Goal: Task Accomplishment & Management: Manage account settings

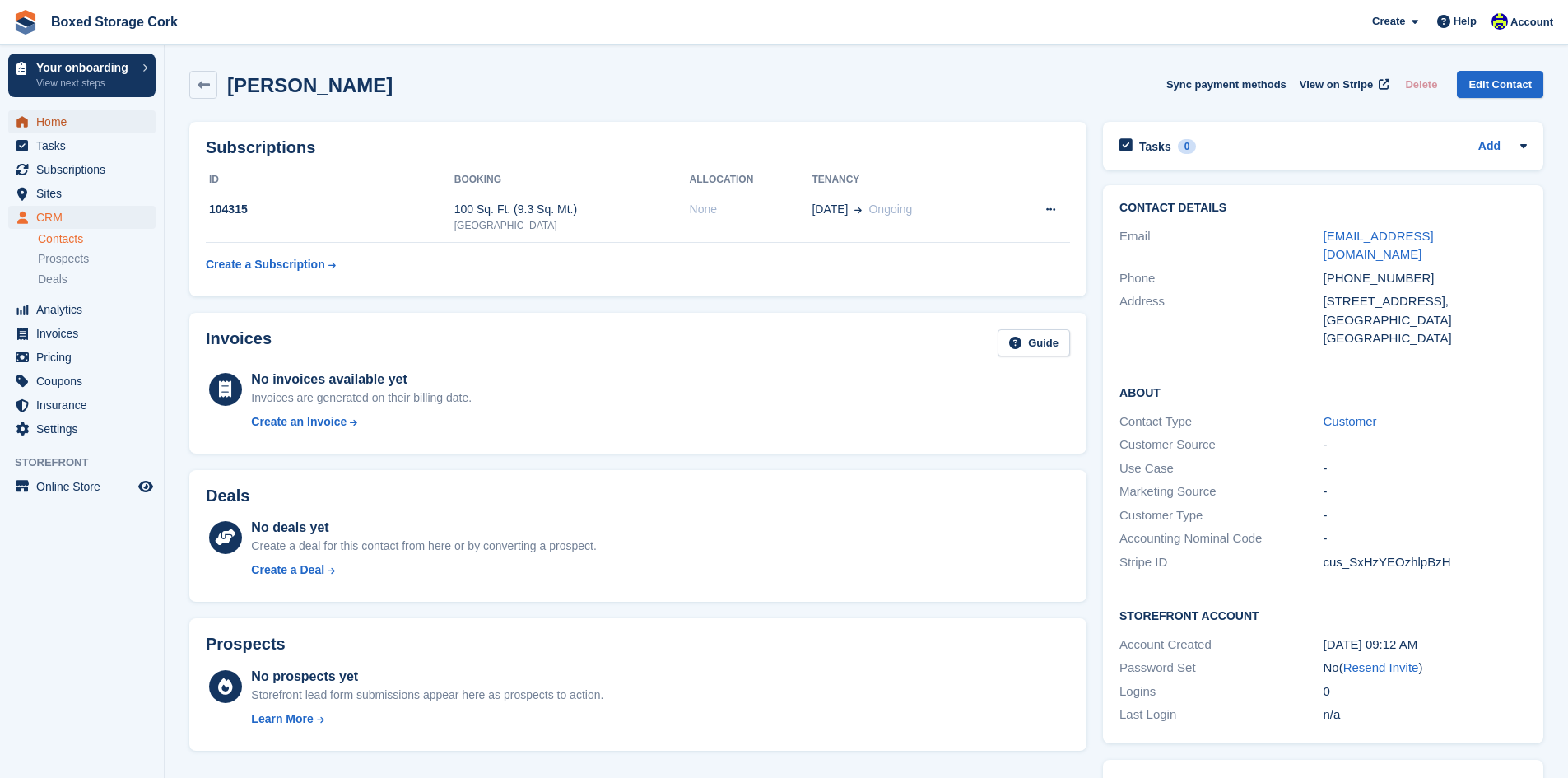
click at [74, 126] on span "Home" at bounding box center [85, 121] width 99 height 23
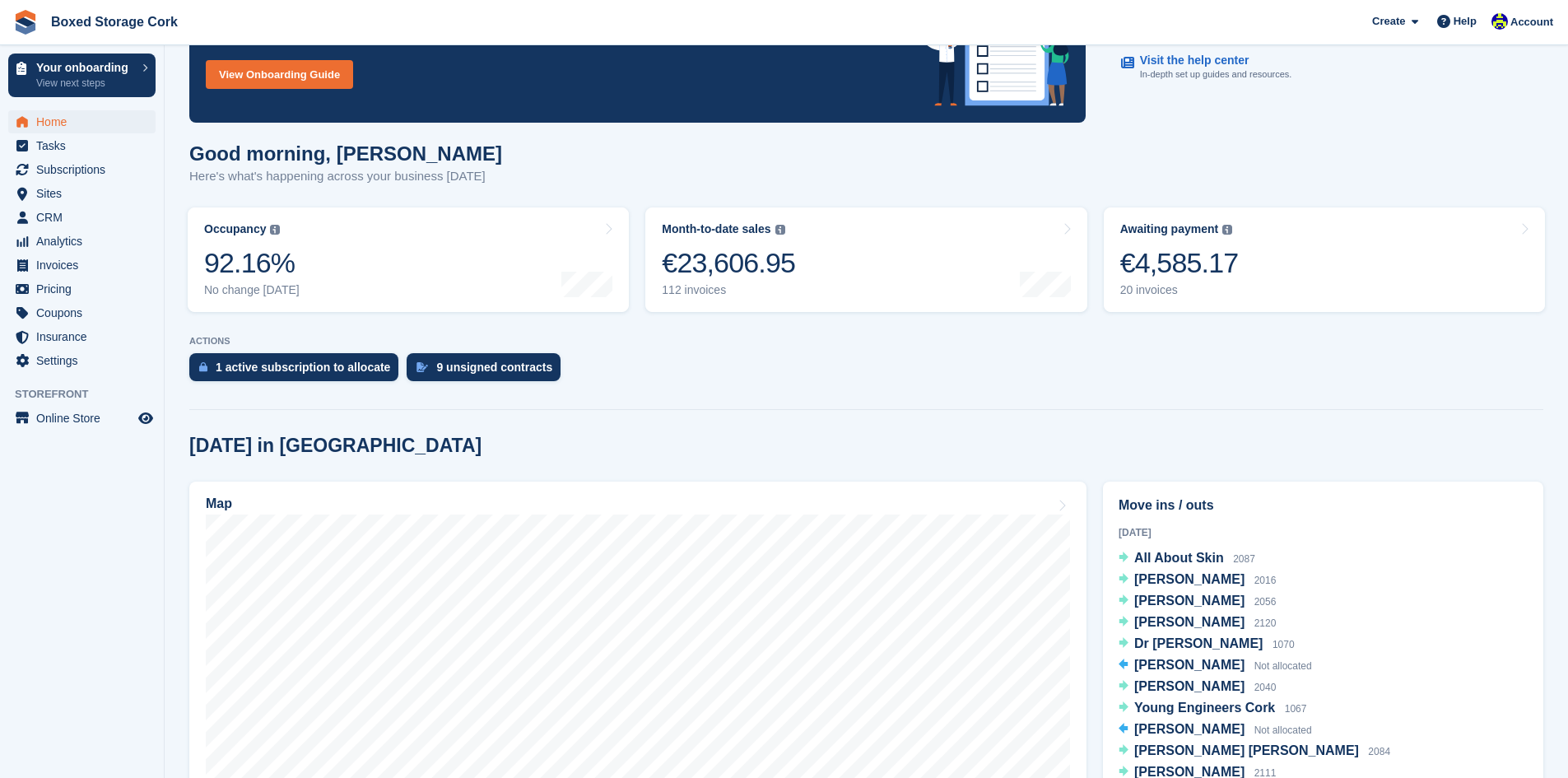
scroll to position [247, 0]
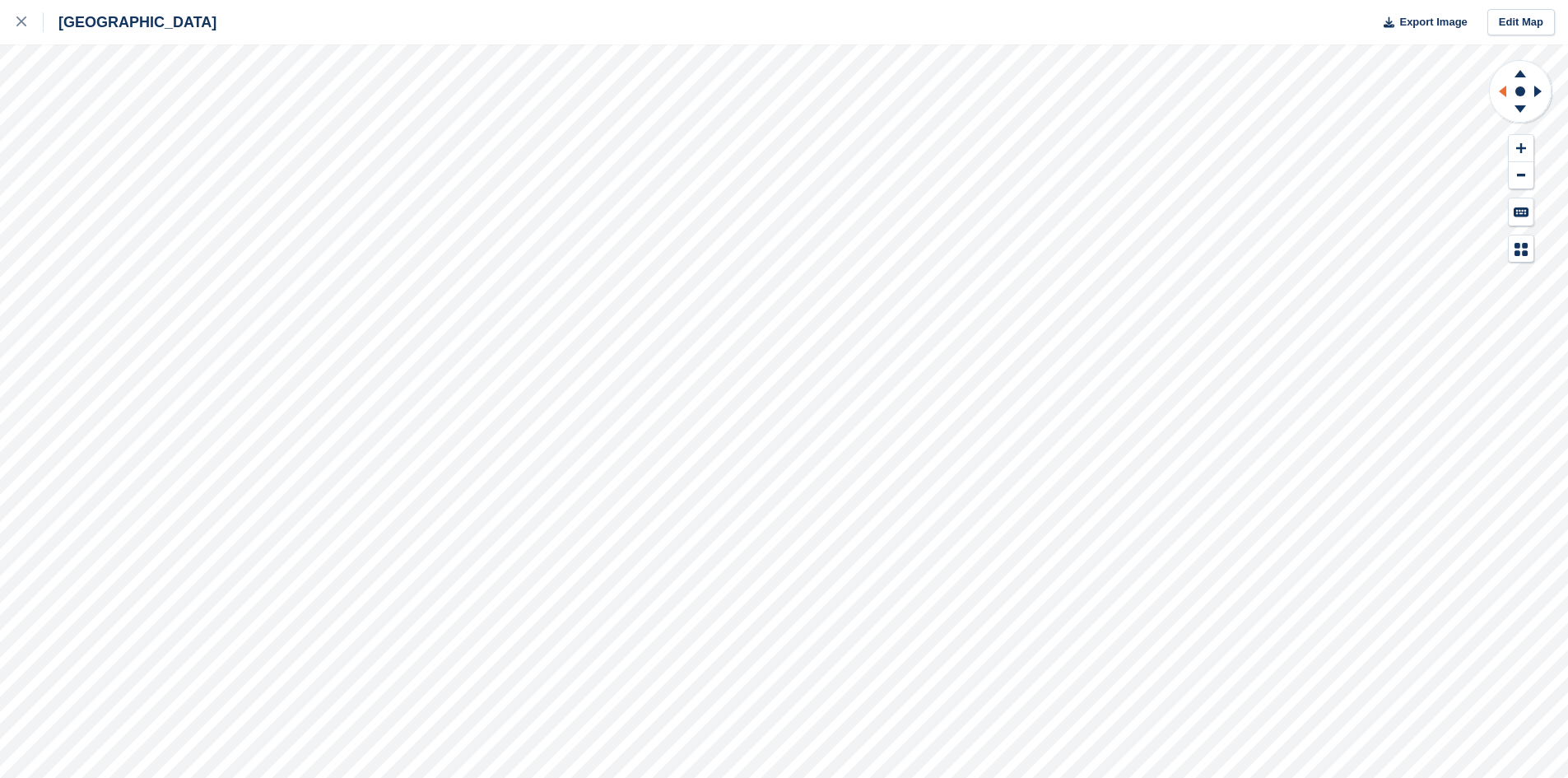
click at [1500, 88] on icon at bounding box center [1500, 91] width 20 height 43
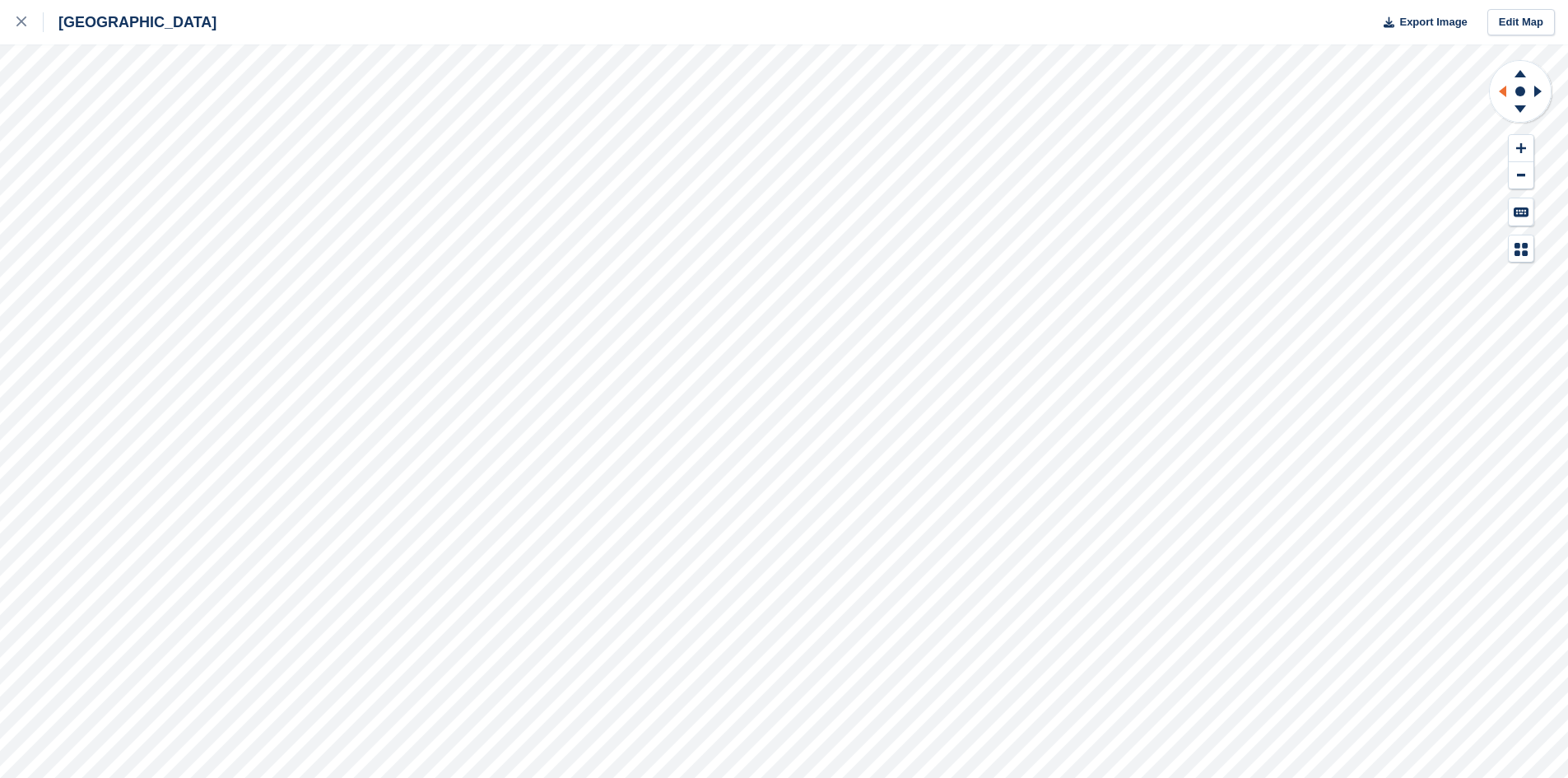
click at [1500, 88] on icon at bounding box center [1500, 91] width 20 height 43
click at [1523, 73] on icon at bounding box center [1521, 73] width 11 height 7
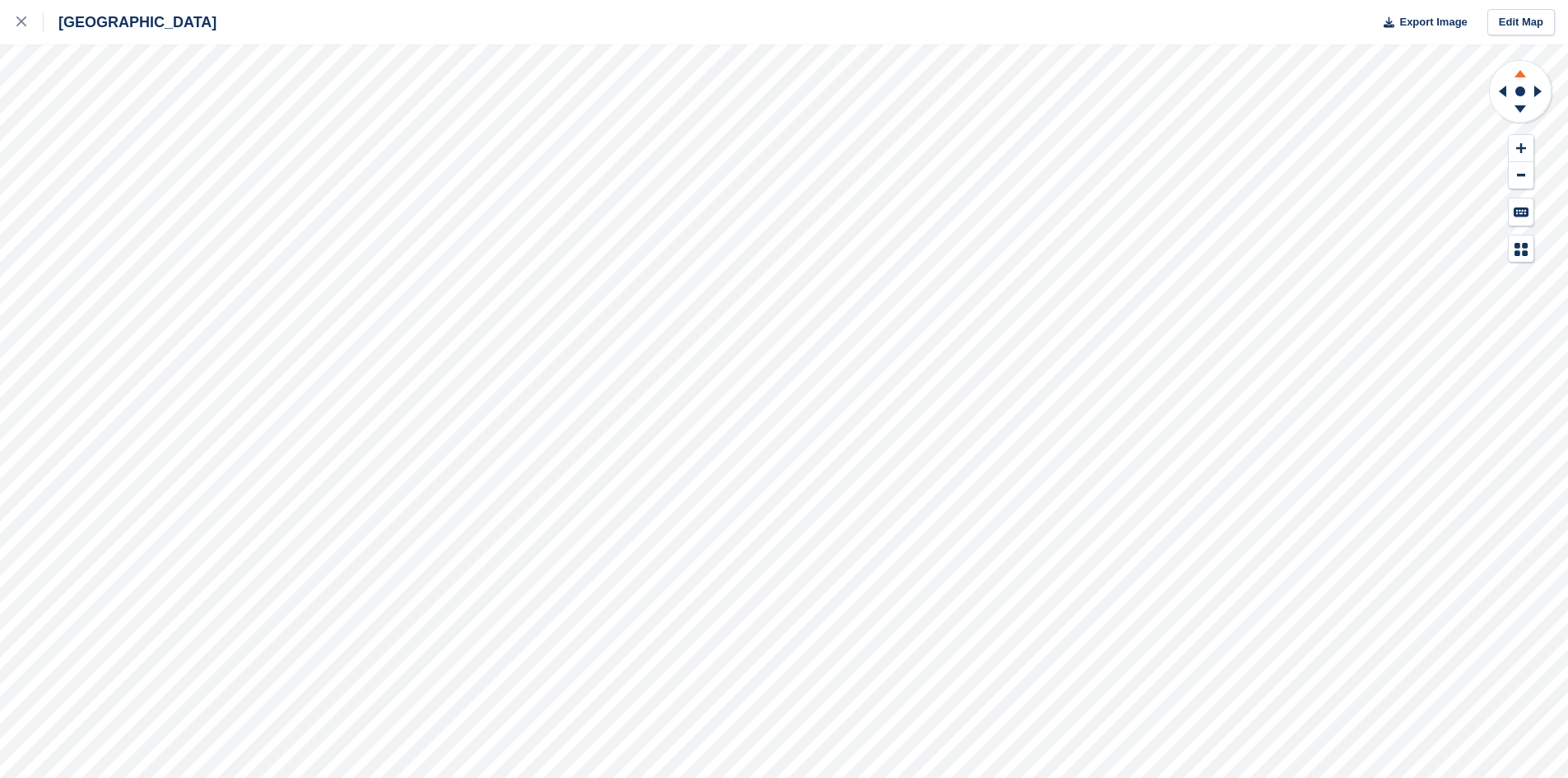
click at [1523, 73] on icon at bounding box center [1521, 73] width 11 height 7
click at [1519, 107] on icon at bounding box center [1521, 109] width 11 height 7
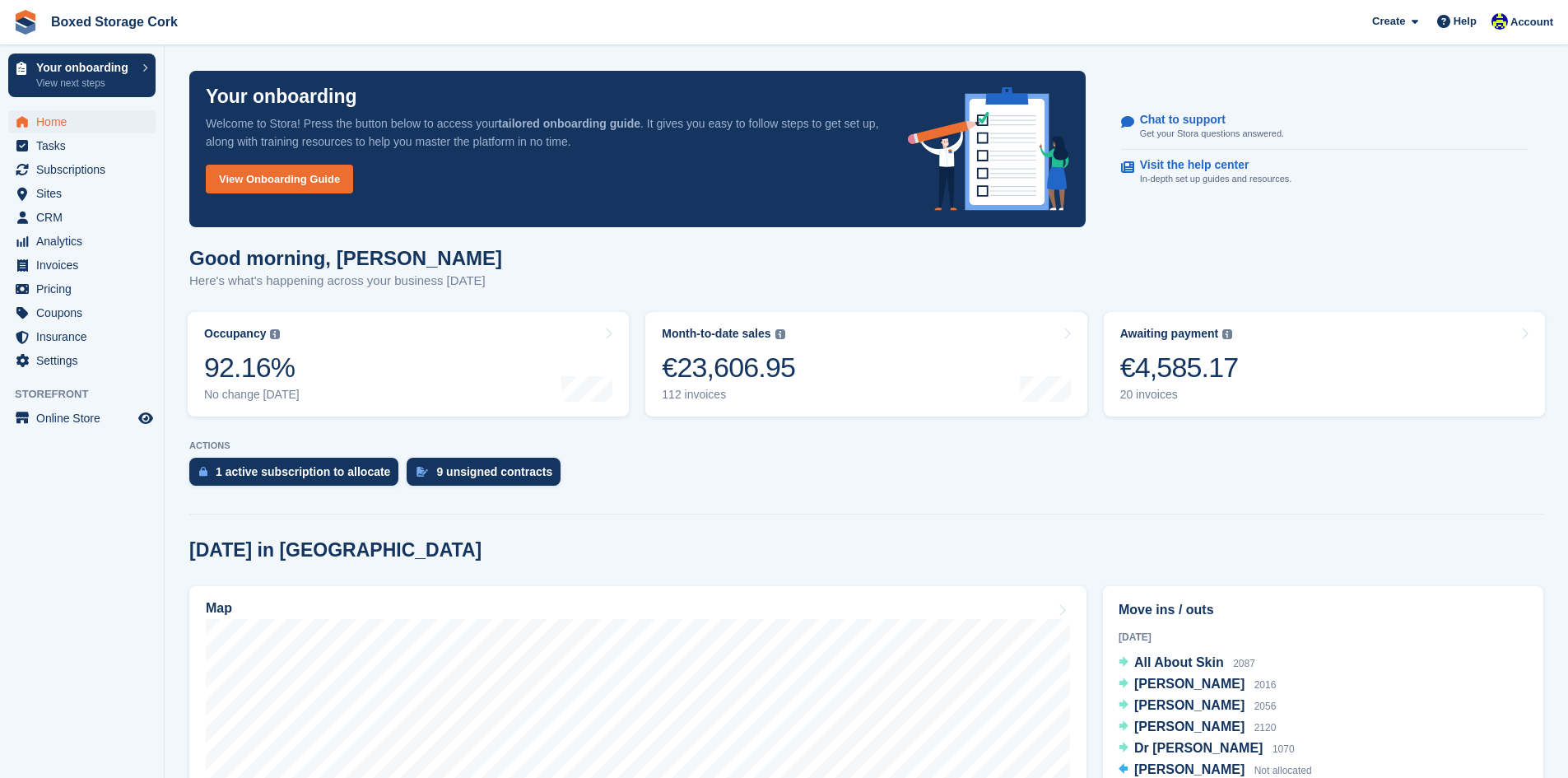
scroll to position [247, 0]
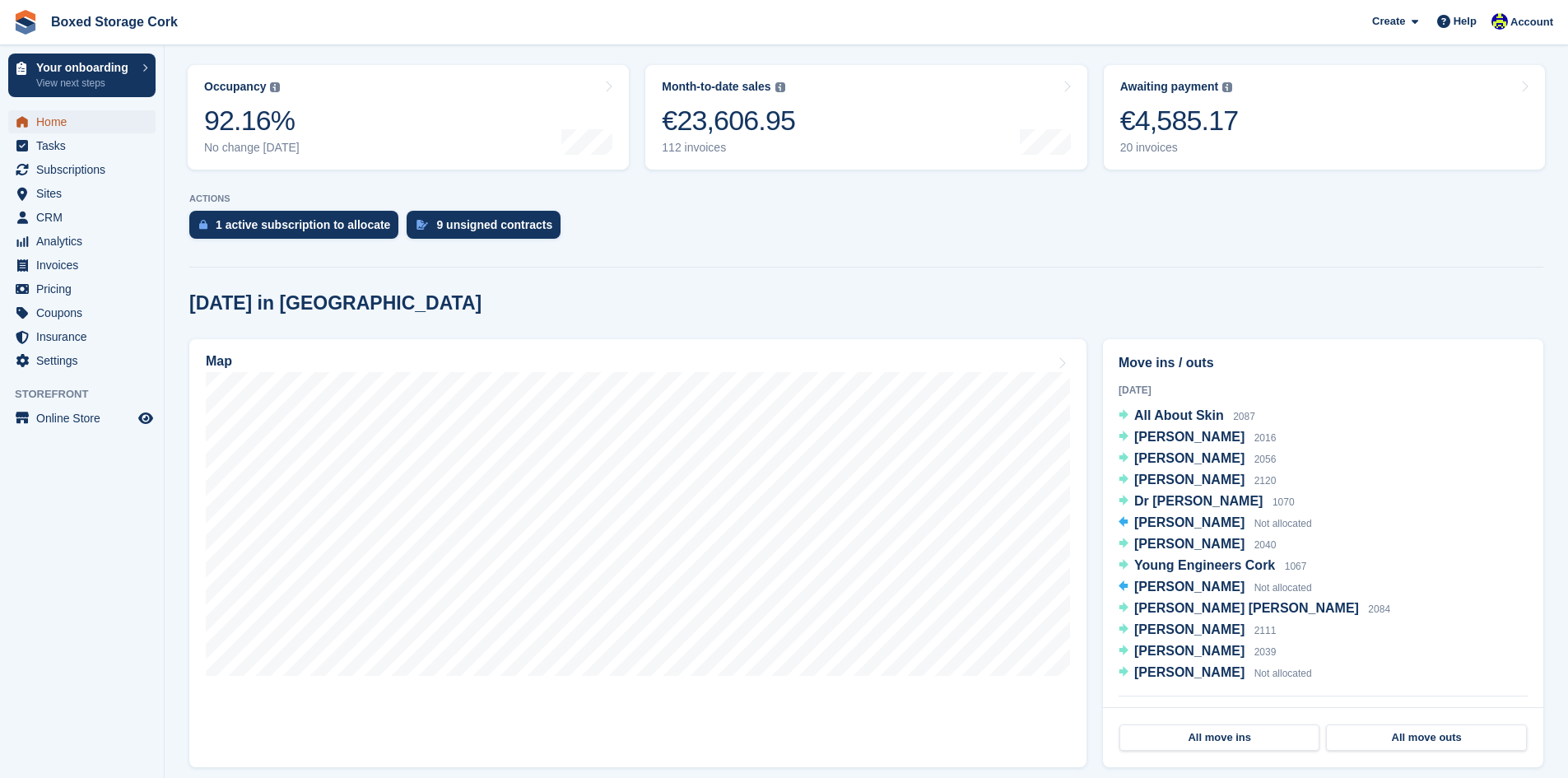
click at [77, 121] on span "Home" at bounding box center [85, 121] width 99 height 23
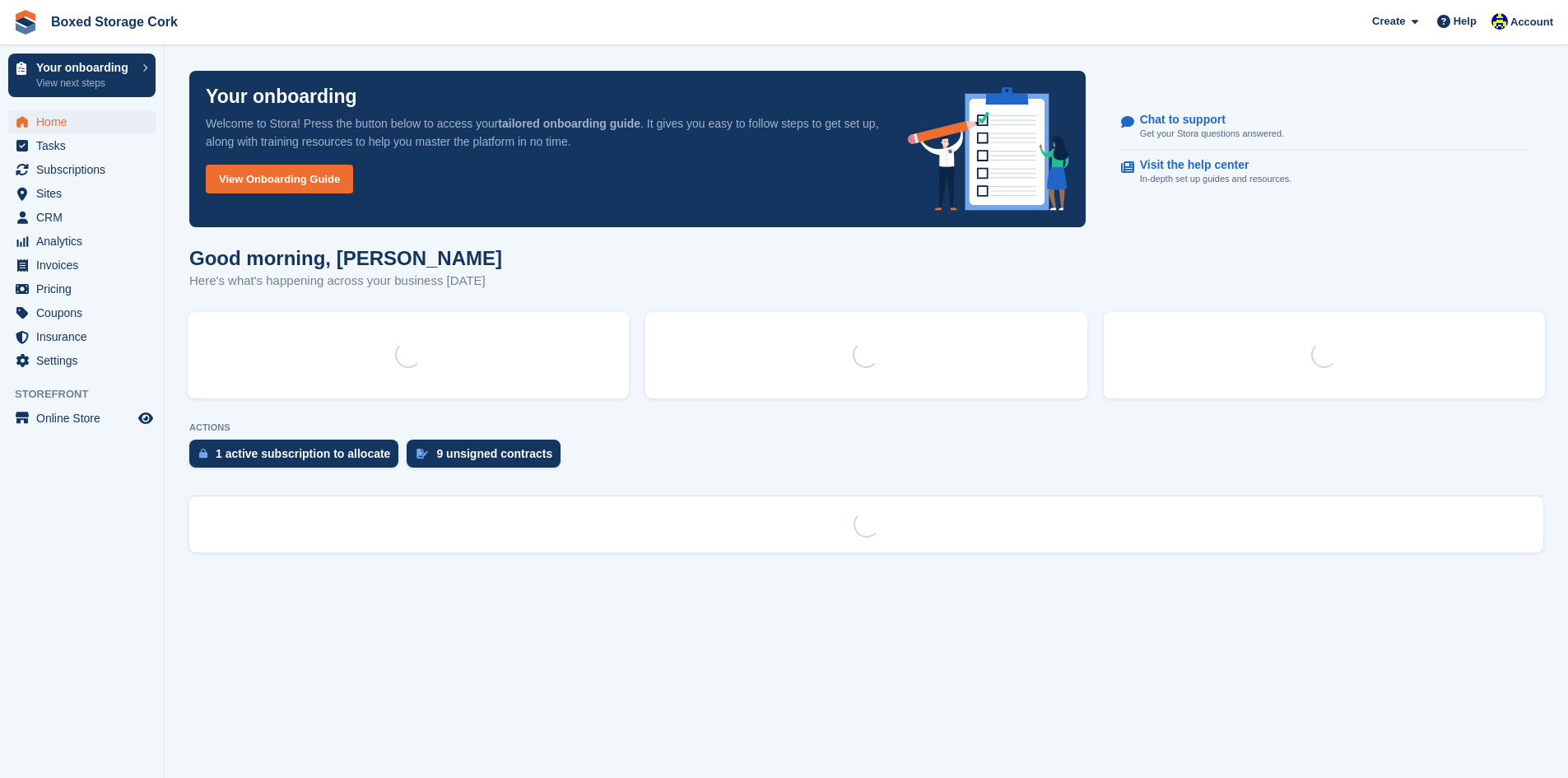
scroll to position [0, 0]
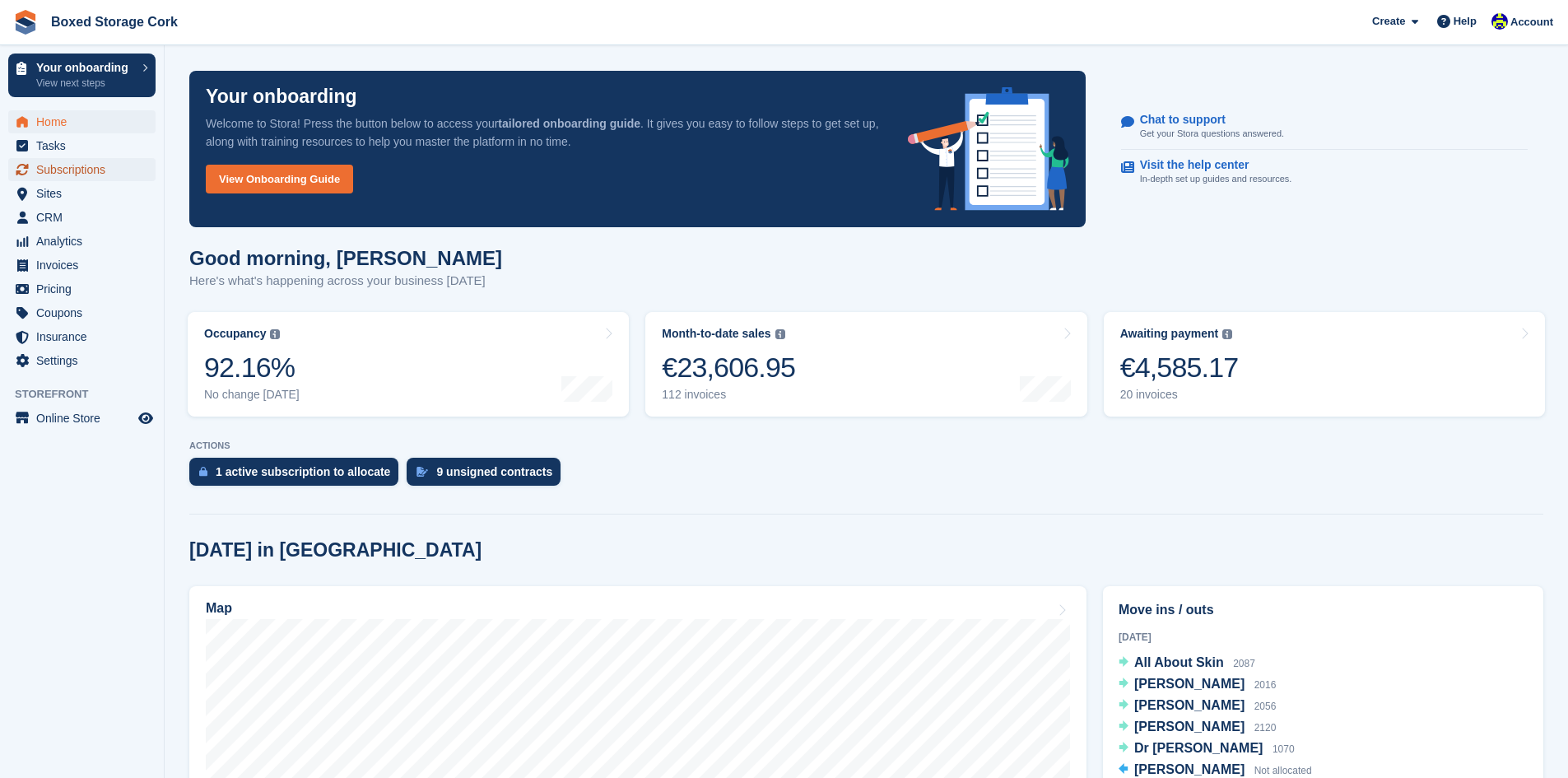
click at [102, 169] on span "Subscriptions" at bounding box center [85, 169] width 99 height 23
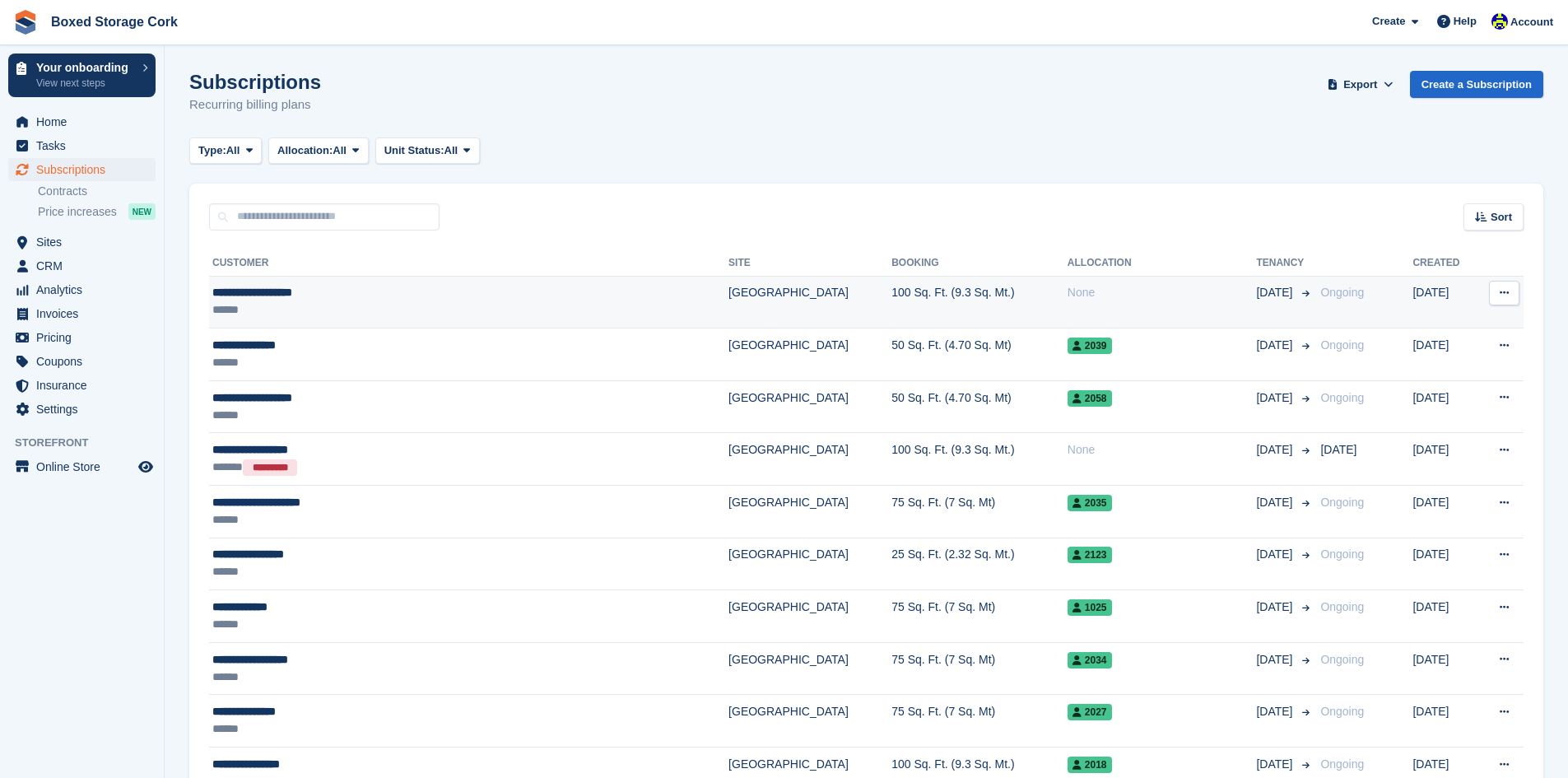
click at [552, 300] on div "**********" at bounding box center [402, 292] width 378 height 18
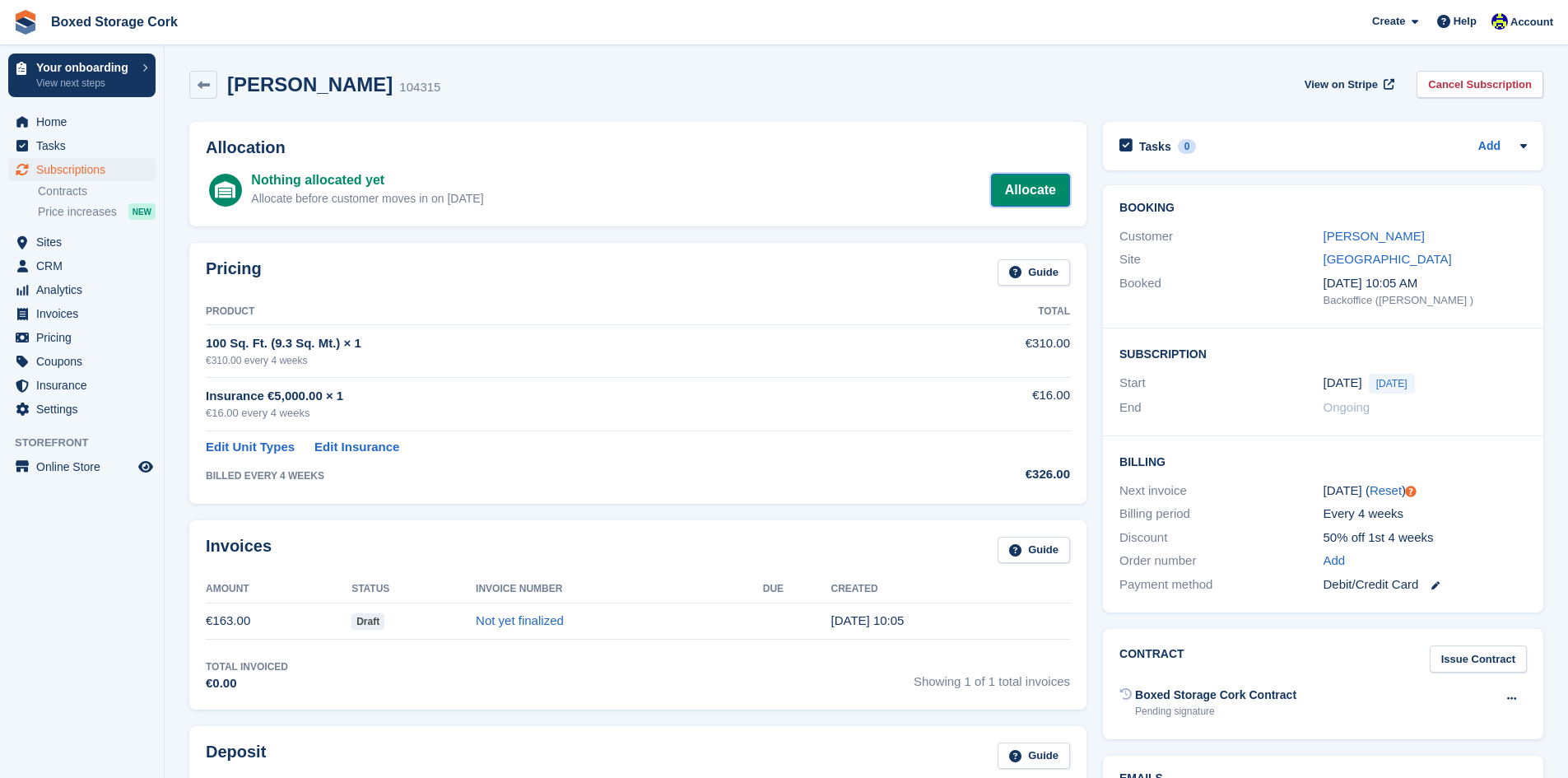
click at [1031, 187] on link "Allocate" at bounding box center [1030, 190] width 79 height 33
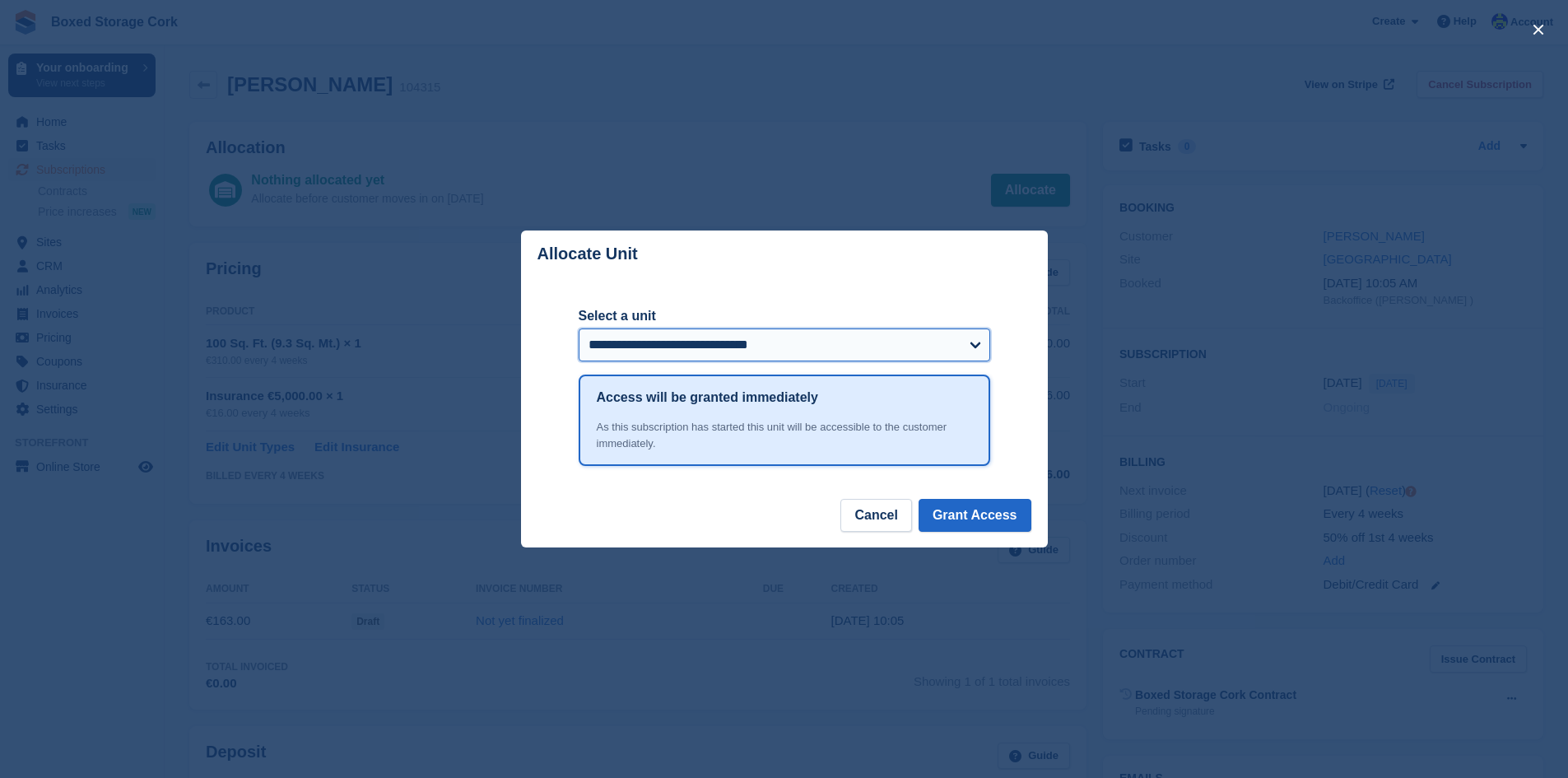
click at [975, 341] on select "**********" at bounding box center [784, 345] width 412 height 33
select select "******"
click at [579, 330] on select "**********" at bounding box center [784, 345] width 412 height 33
click at [978, 514] on button "Grant Access" at bounding box center [975, 516] width 113 height 33
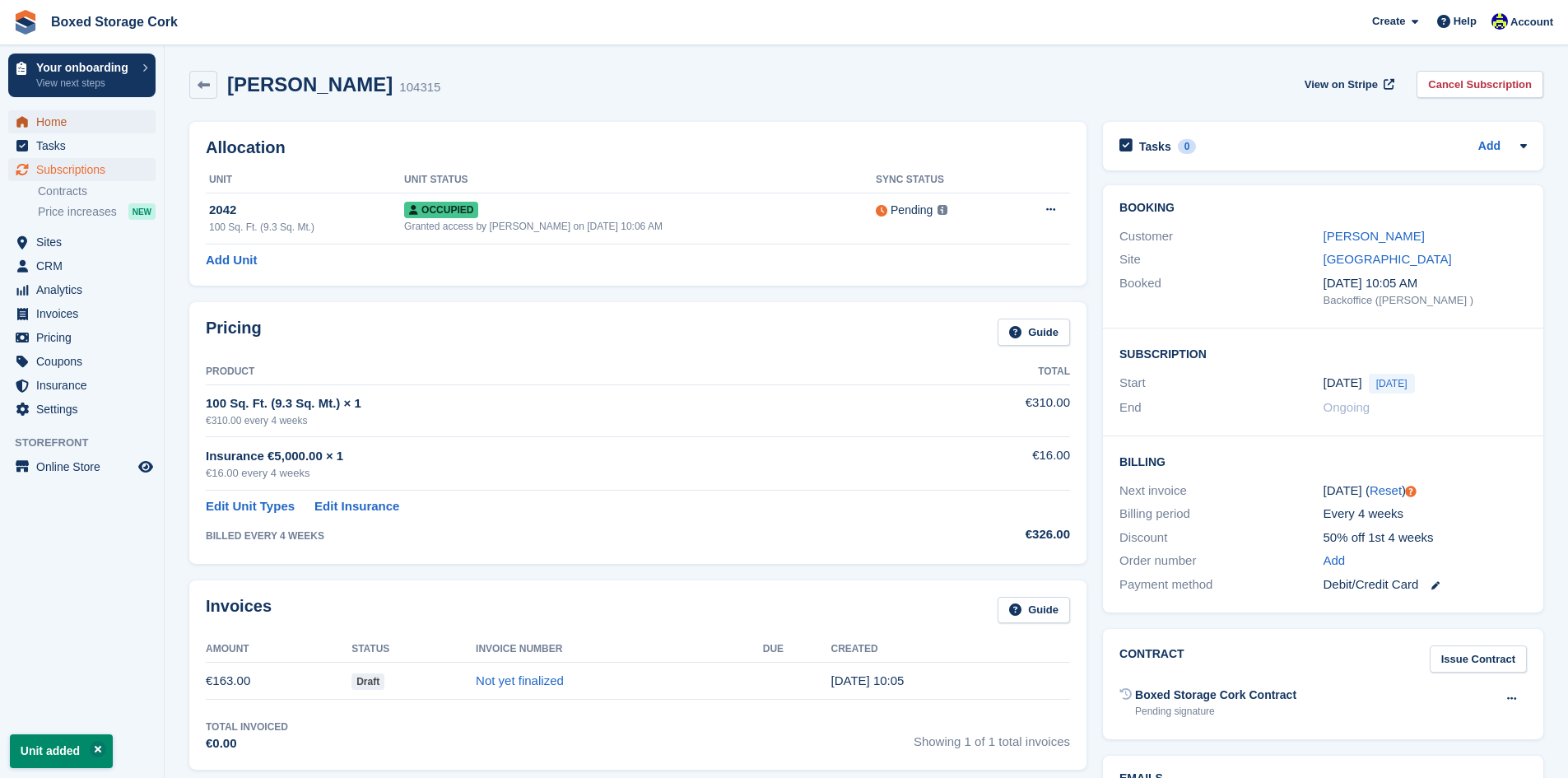
click at [55, 121] on span "Home" at bounding box center [85, 121] width 99 height 23
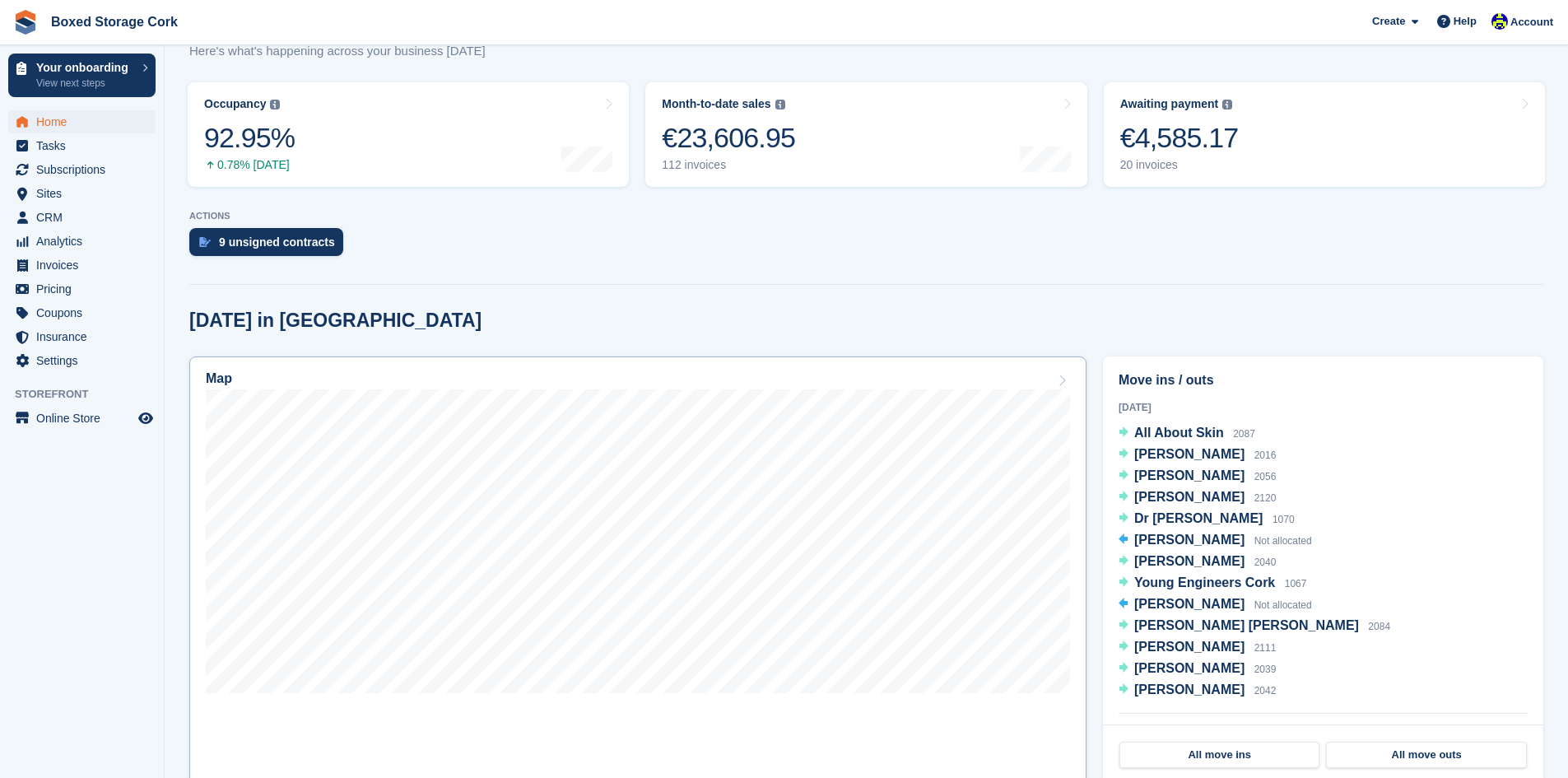
scroll to position [329, 0]
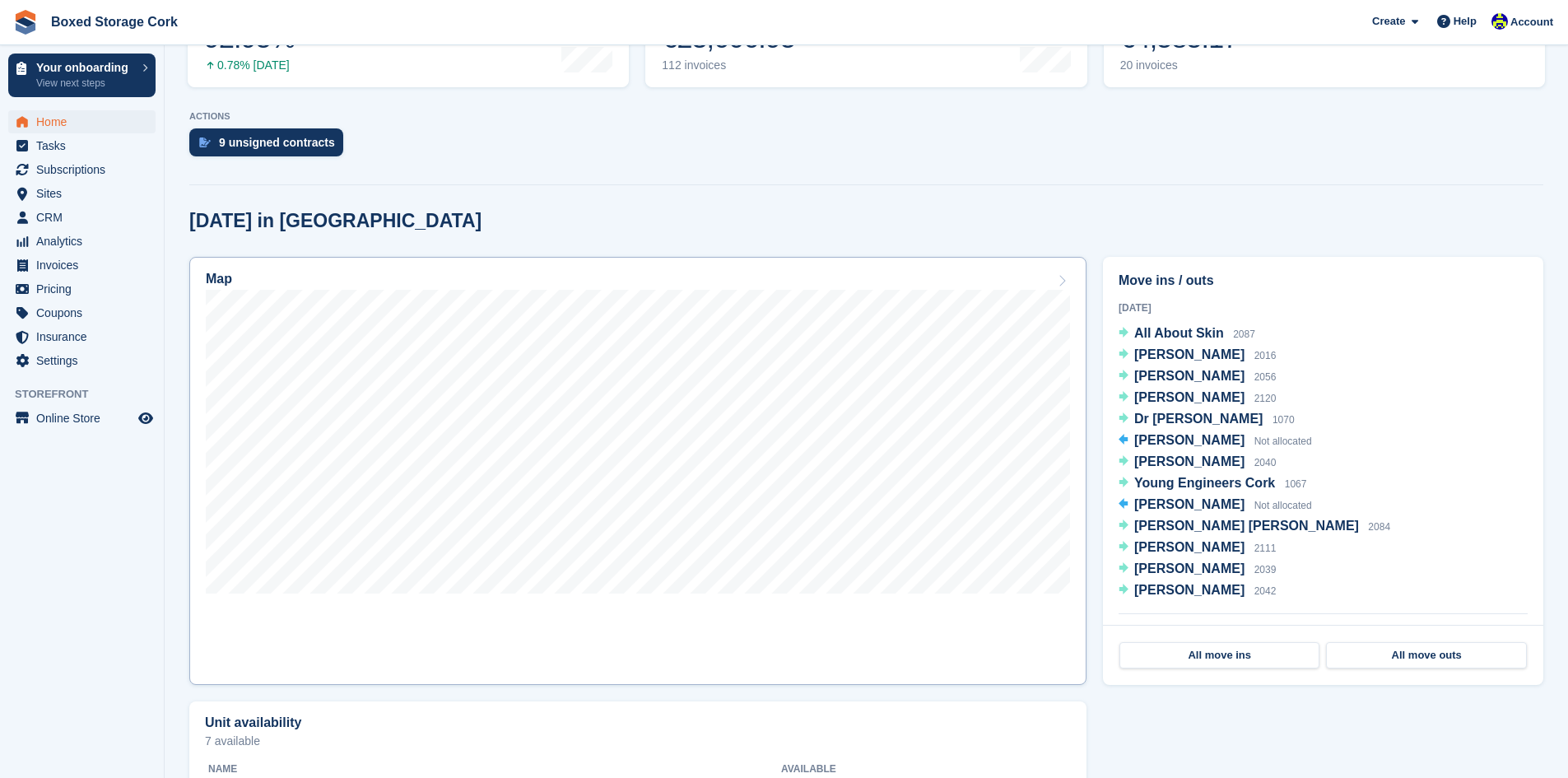
click at [960, 600] on link "Map" at bounding box center [638, 471] width 898 height 428
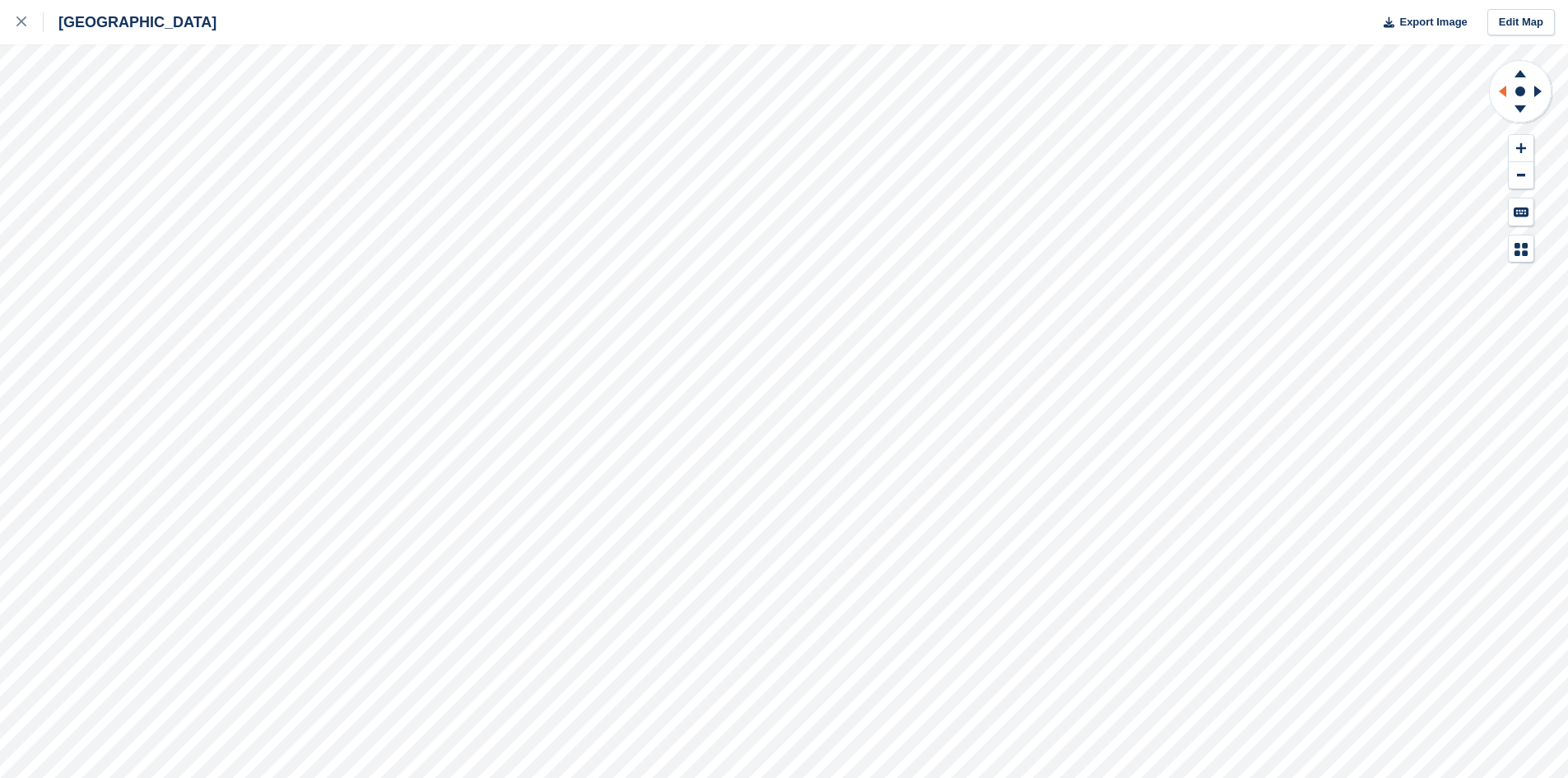
click at [1506, 92] on icon at bounding box center [1503, 91] width 7 height 11
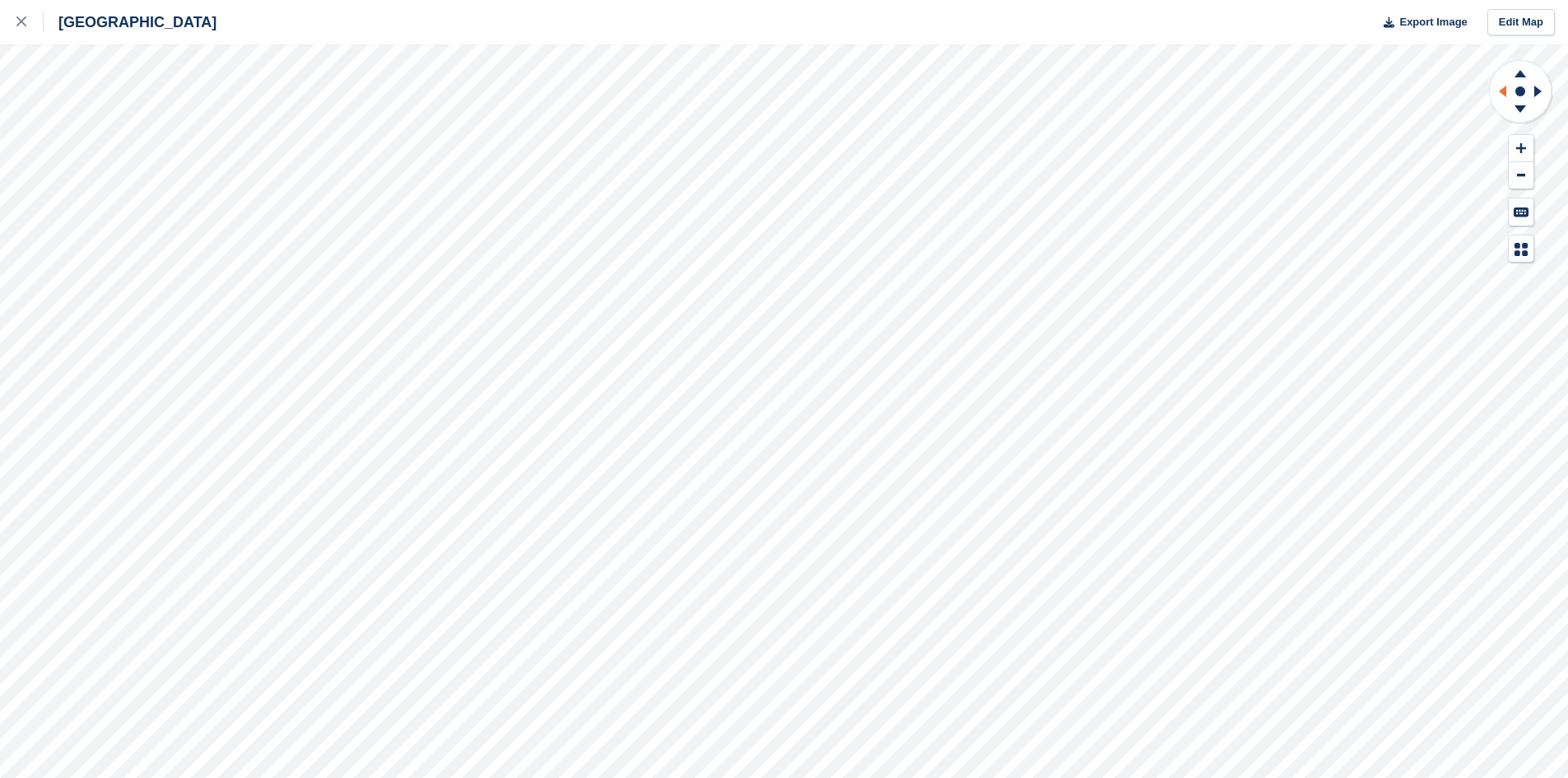
click at [1506, 92] on icon at bounding box center [1503, 91] width 7 height 11
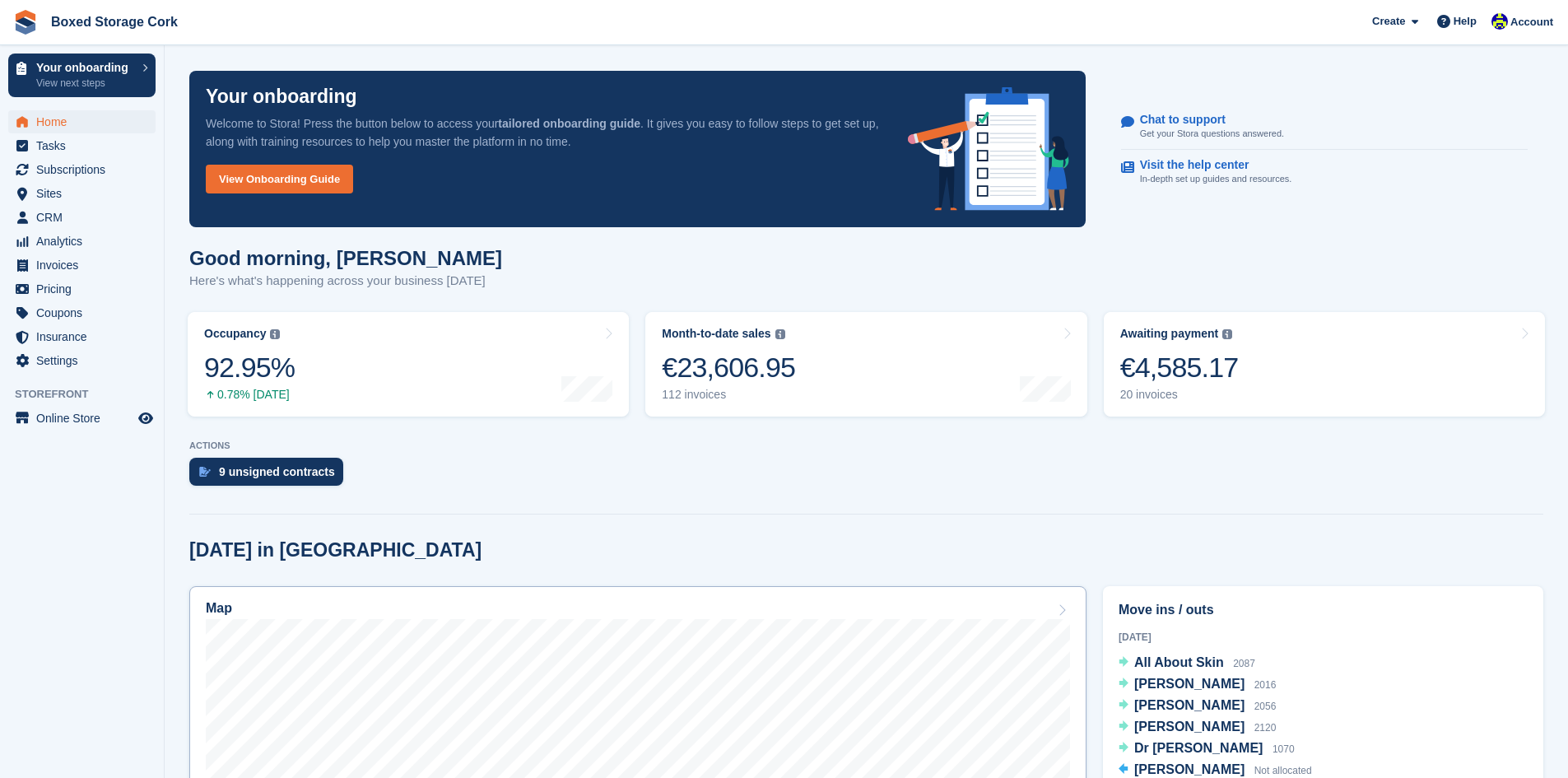
scroll to position [329, 0]
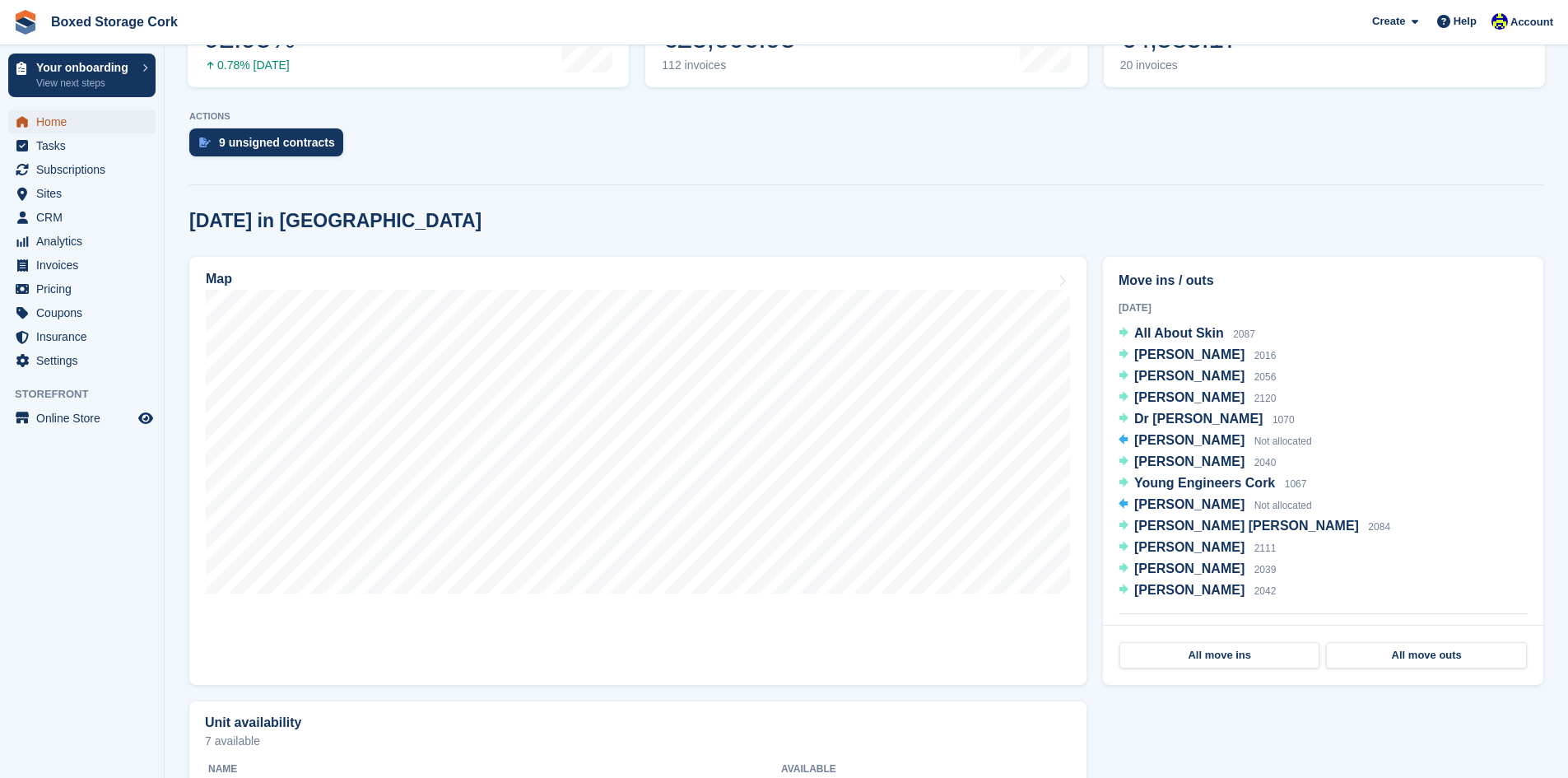
click at [69, 121] on span "Home" at bounding box center [85, 121] width 99 height 23
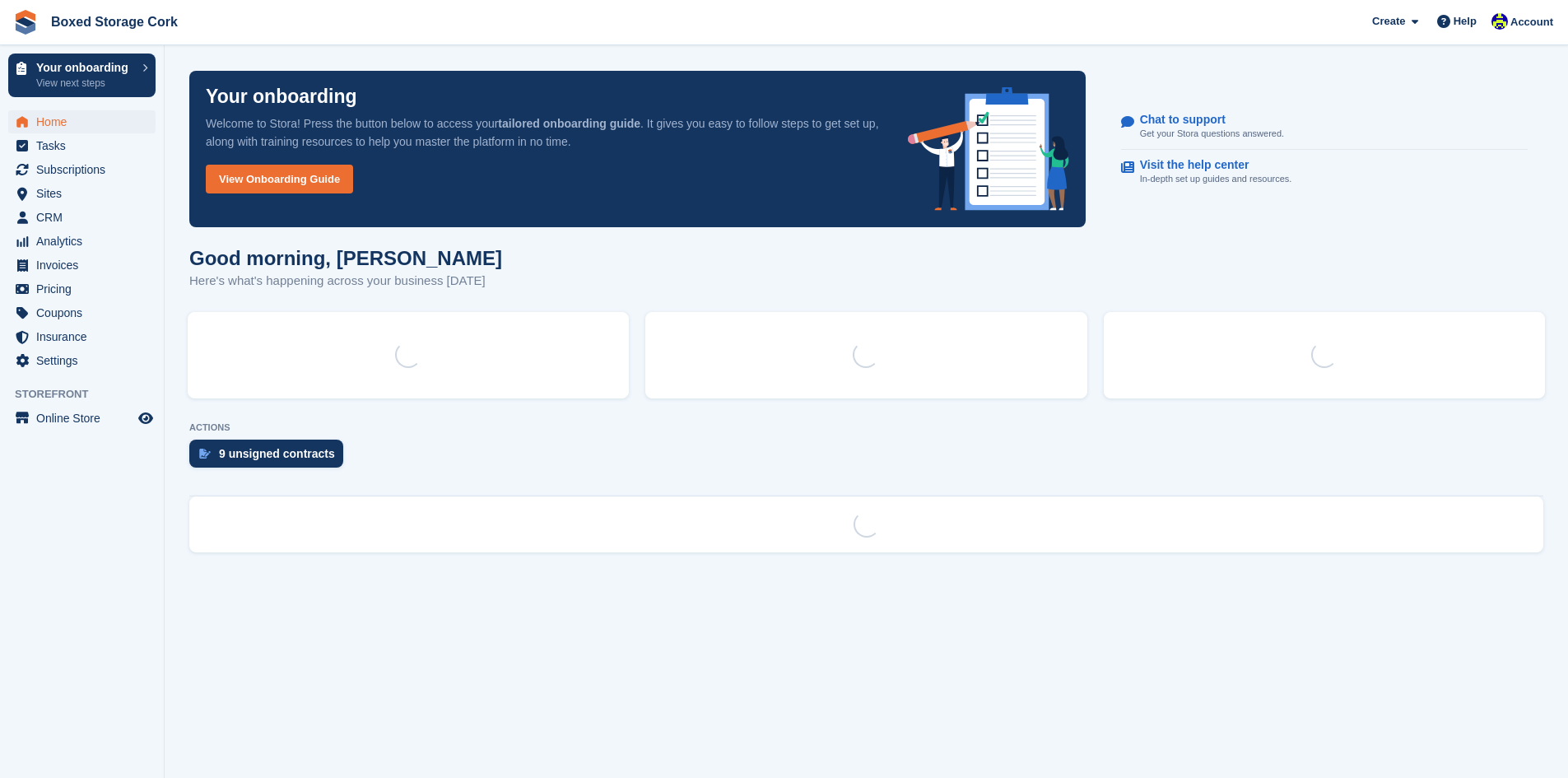
scroll to position [0, 0]
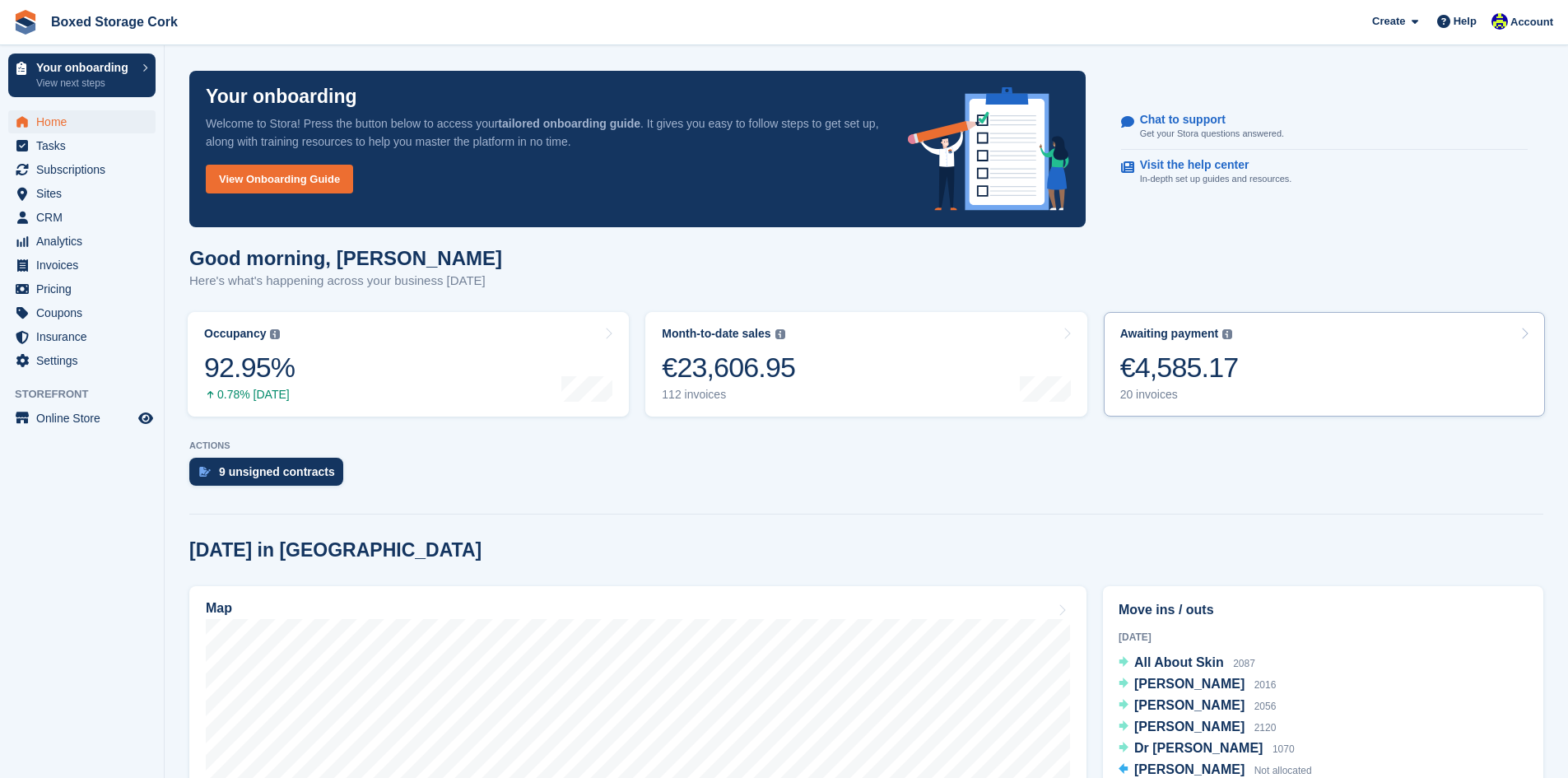
click at [1165, 365] on div "€4,585.17" at bounding box center [1179, 367] width 119 height 33
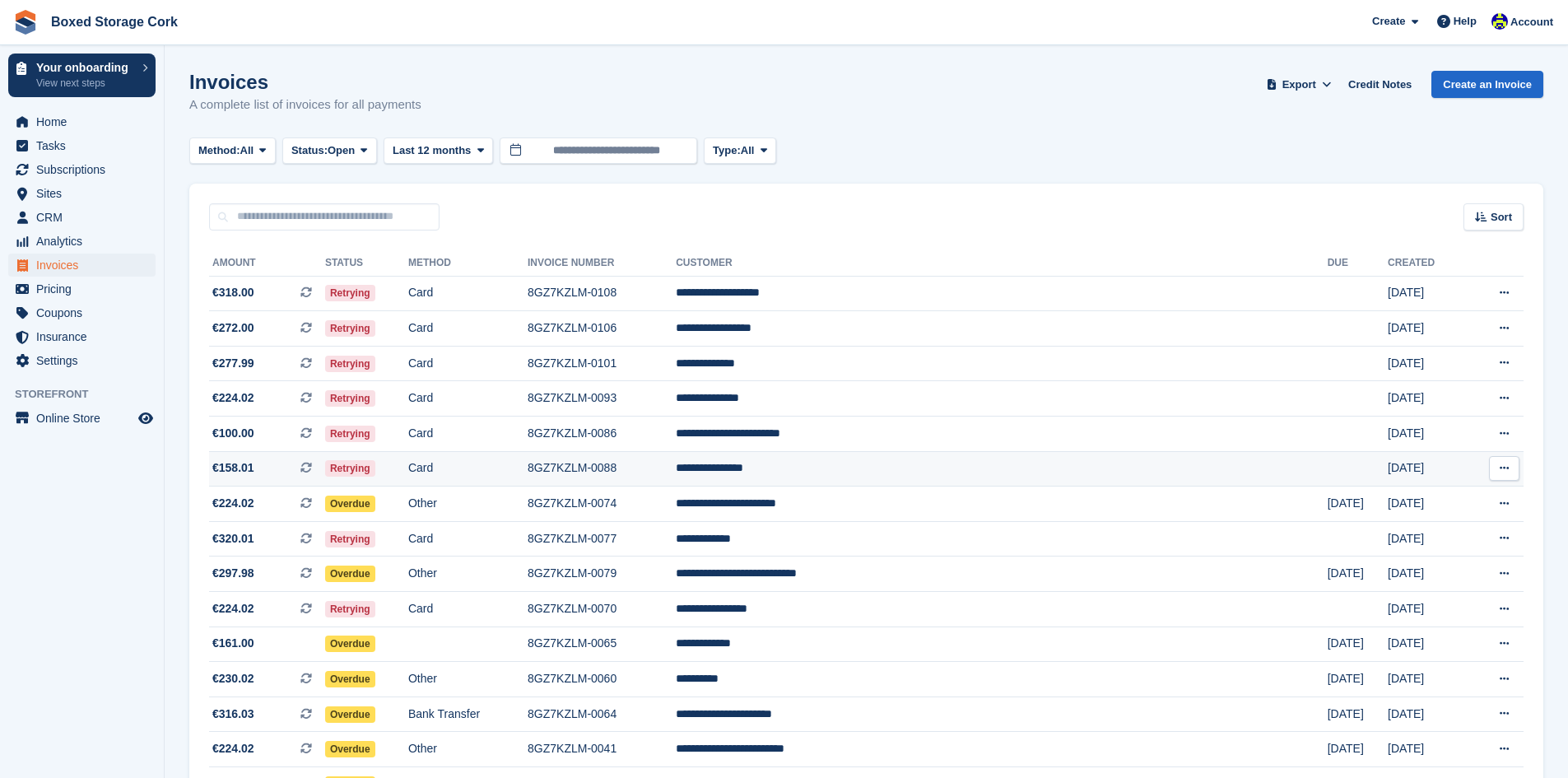
click at [1502, 467] on icon at bounding box center [1505, 468] width 9 height 11
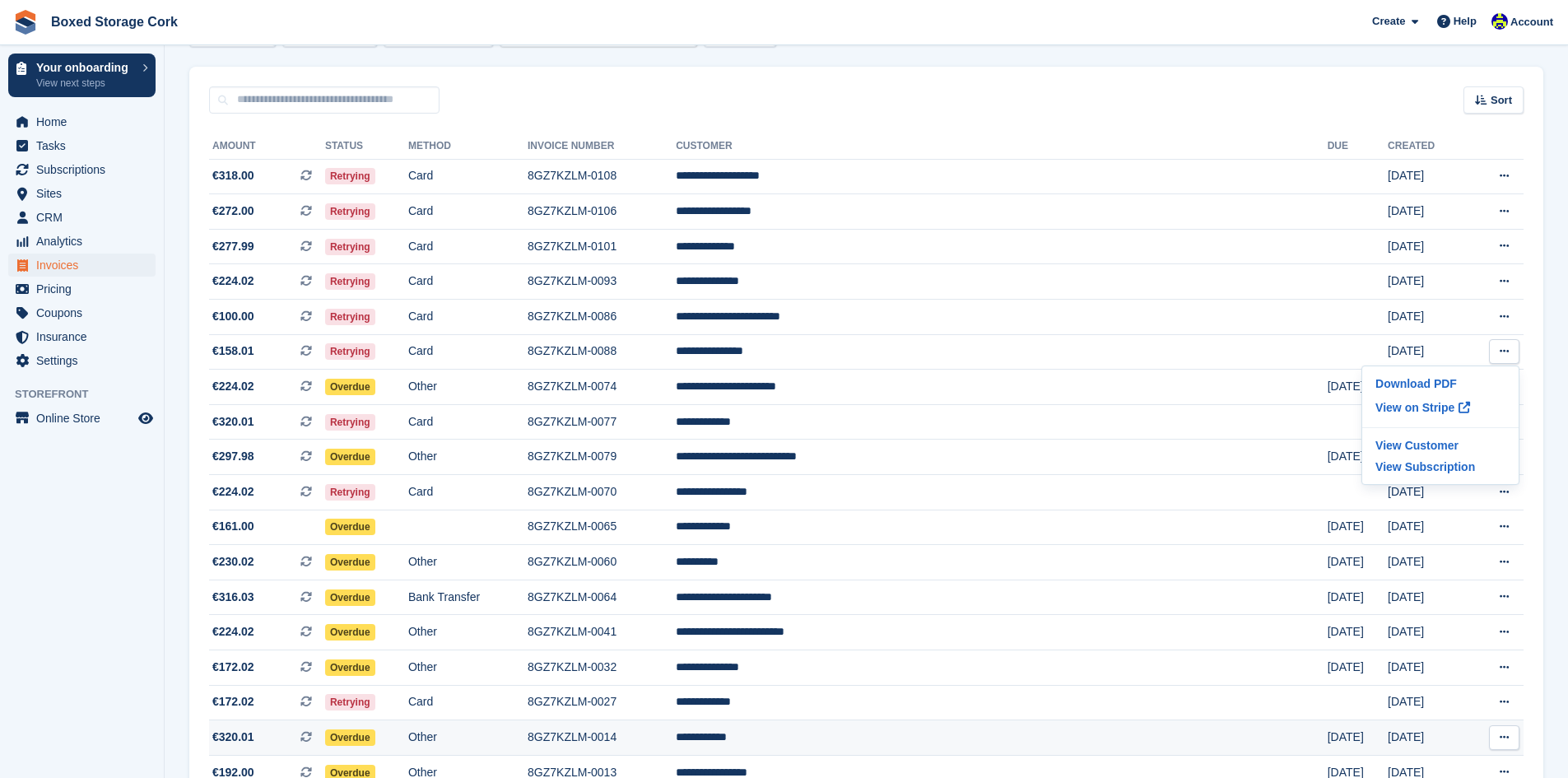
scroll to position [34, 0]
